Goal: Find specific page/section: Find specific page/section

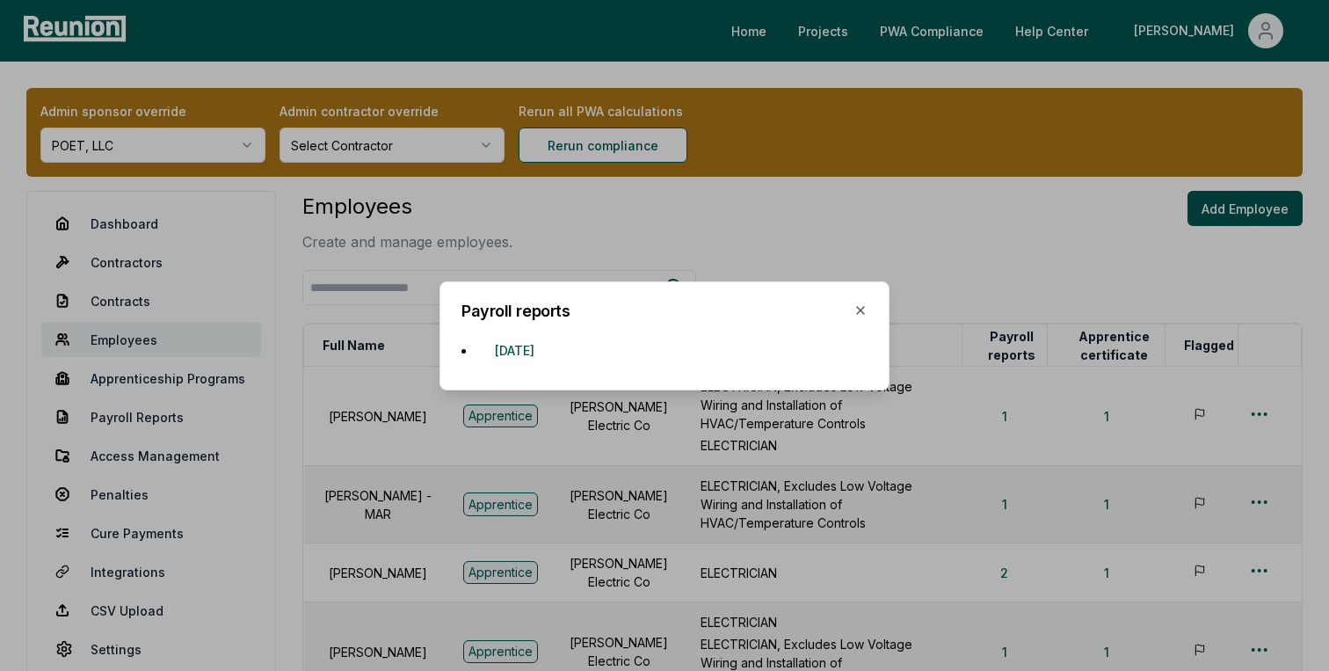
scroll to position [139, 0]
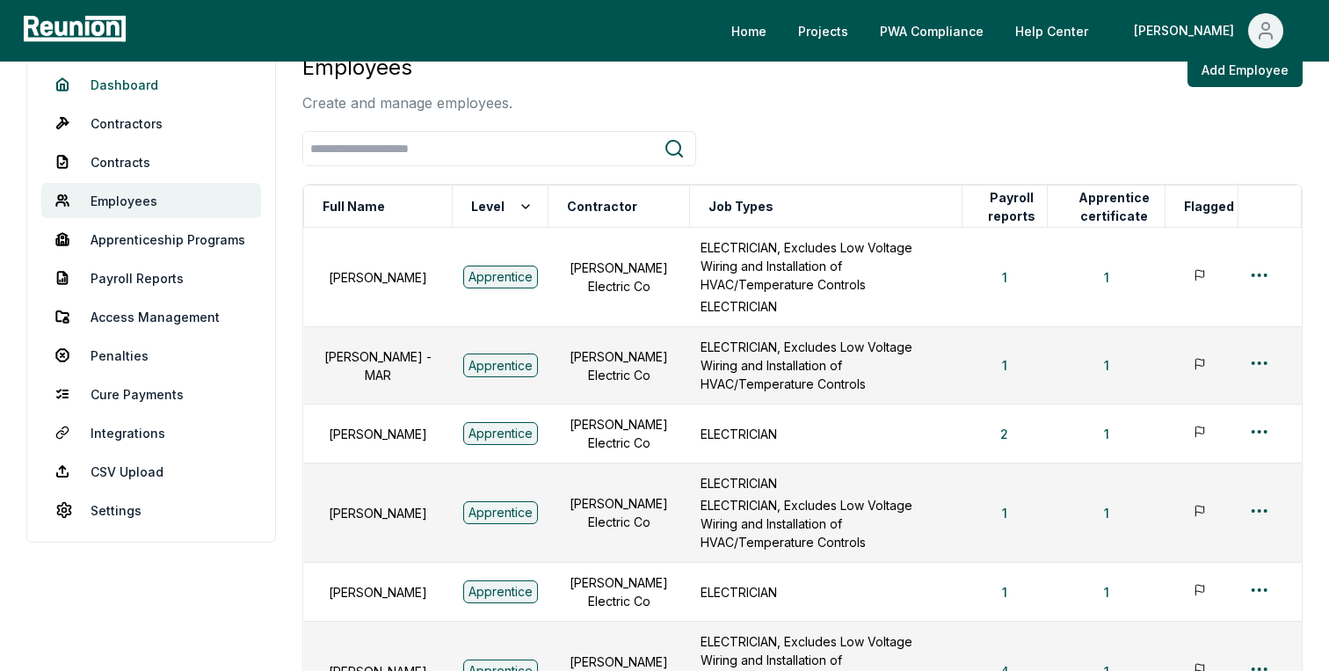
click at [126, 79] on link "Dashboard" at bounding box center [151, 84] width 220 height 35
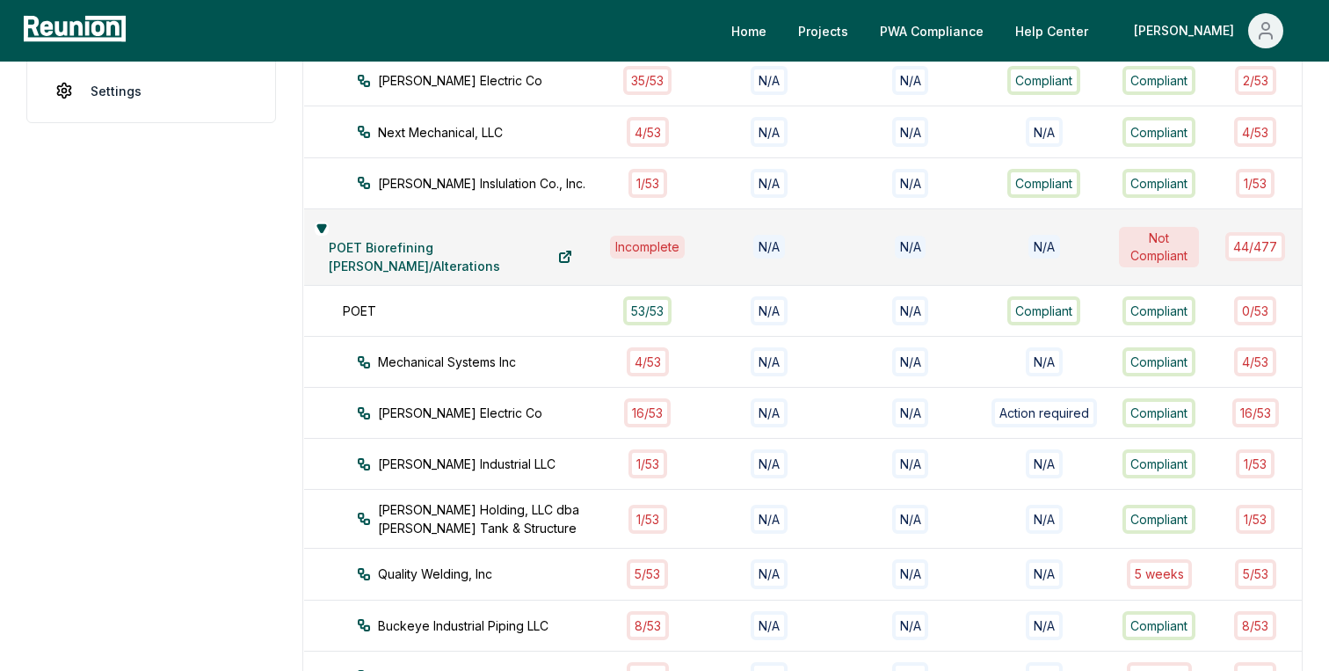
scroll to position [563, 0]
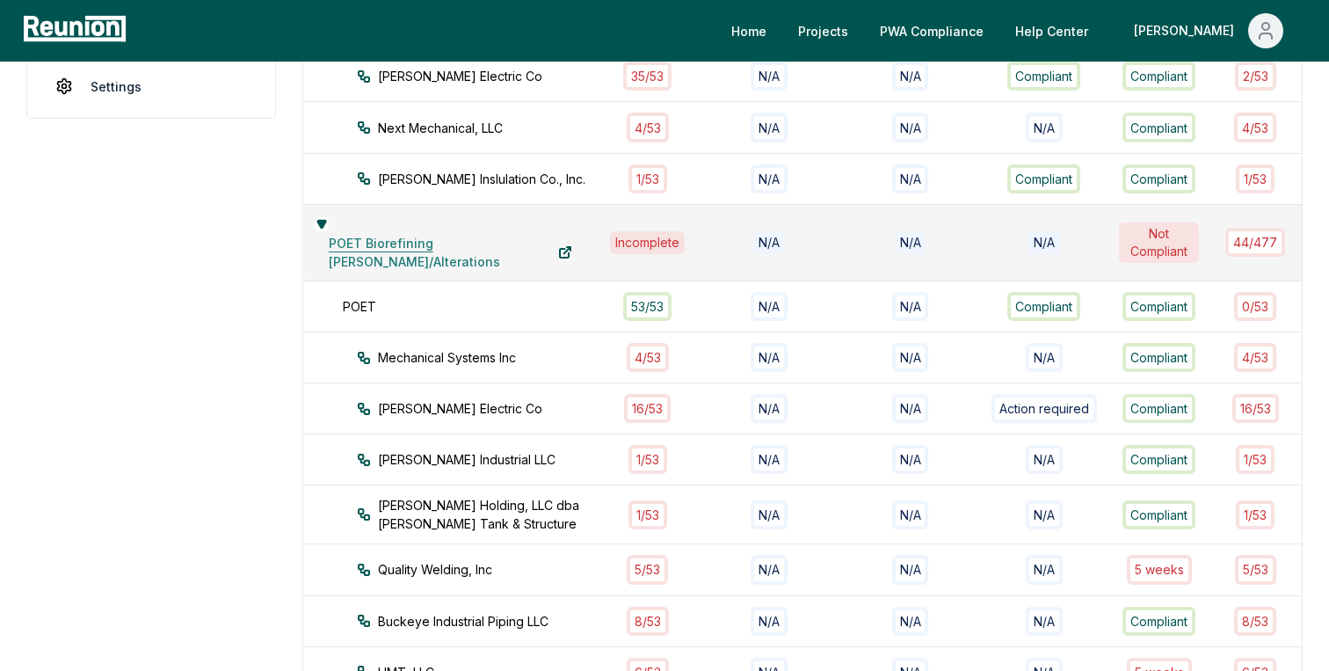
click at [343, 235] on link "POET Biorefining [PERSON_NAME]/Alterations" at bounding box center [451, 252] width 272 height 35
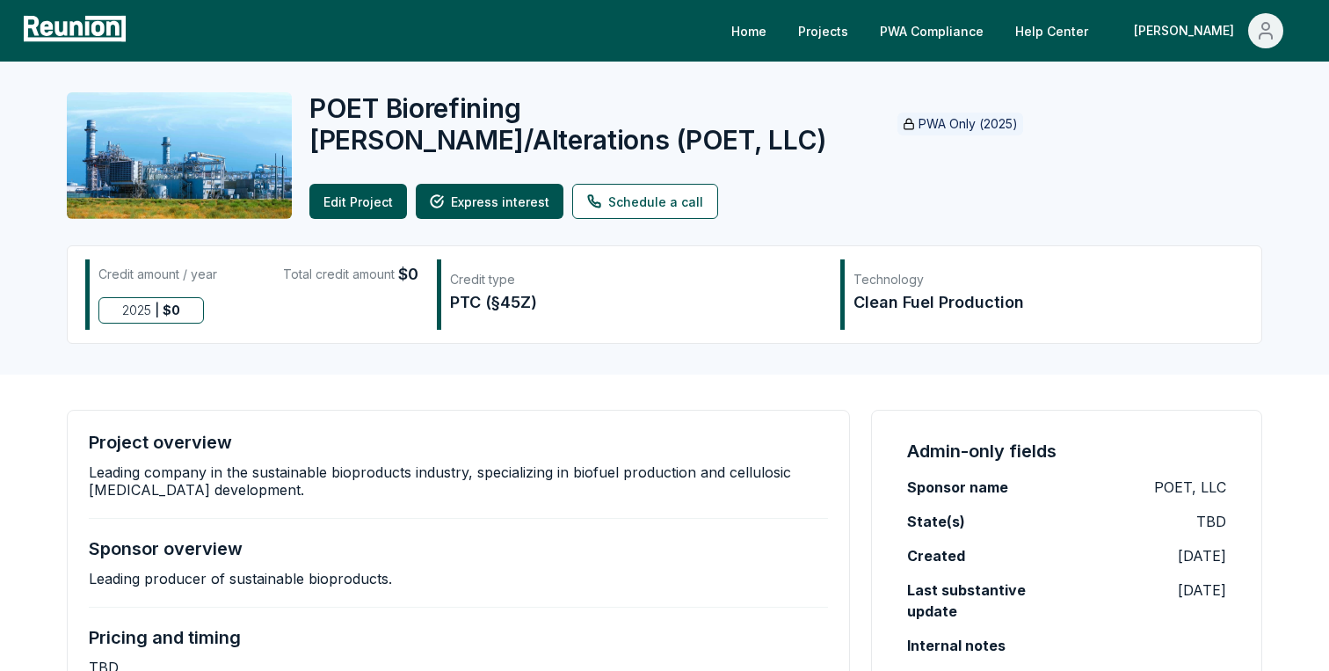
drag, startPoint x: 860, startPoint y: 110, endPoint x: 311, endPoint y: 117, distance: 548.7
click at [311, 117] on h2 "POET Biorefining Marion Repairs/Alterations ( POET, LLC )" at bounding box center [597, 123] width 575 height 63
copy h2 "POET Biorefining [PERSON_NAME]/Alterations"
